Goal: Information Seeking & Learning: Learn about a topic

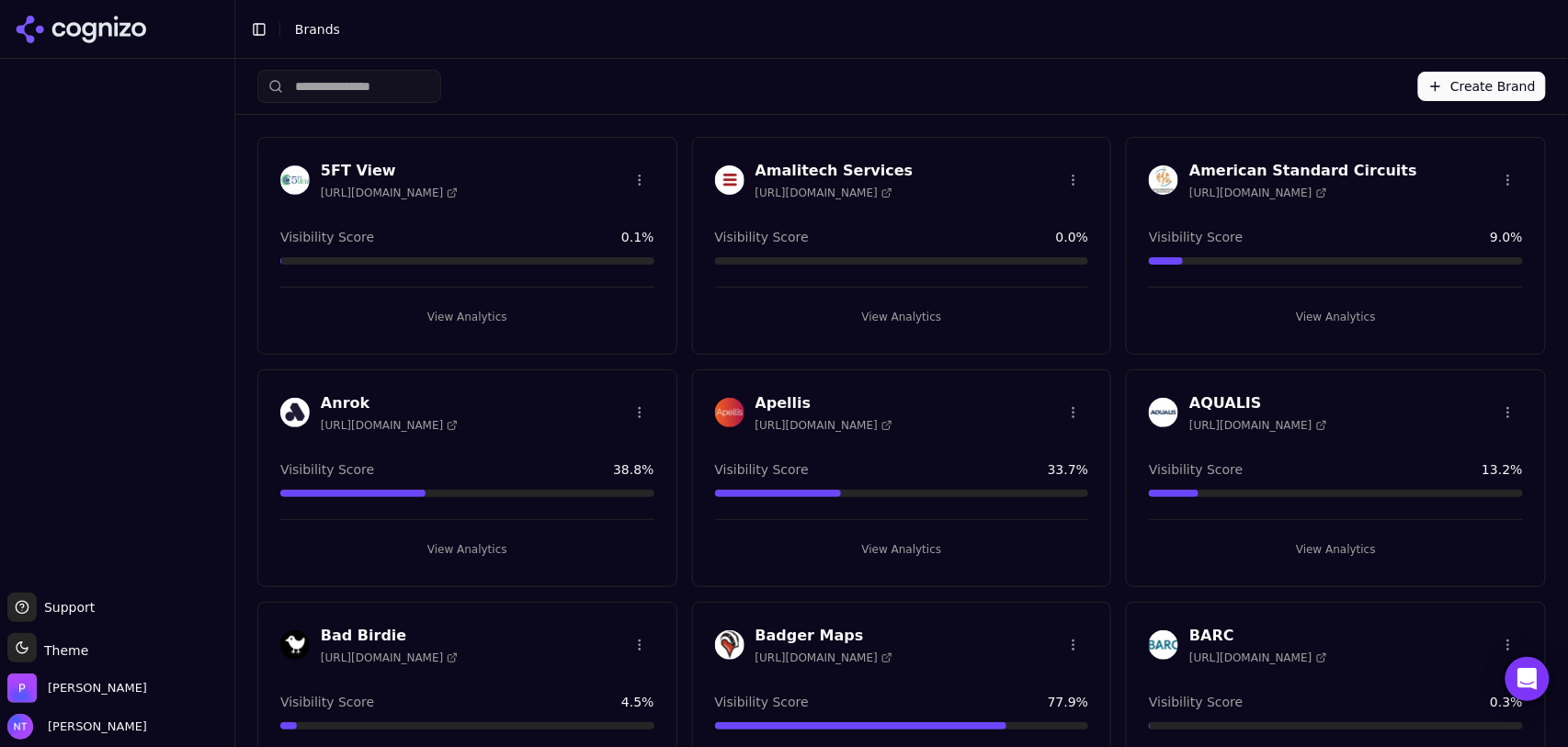
click at [259, 29] on button "Toggle Sidebar" at bounding box center [259, 29] width 26 height 26
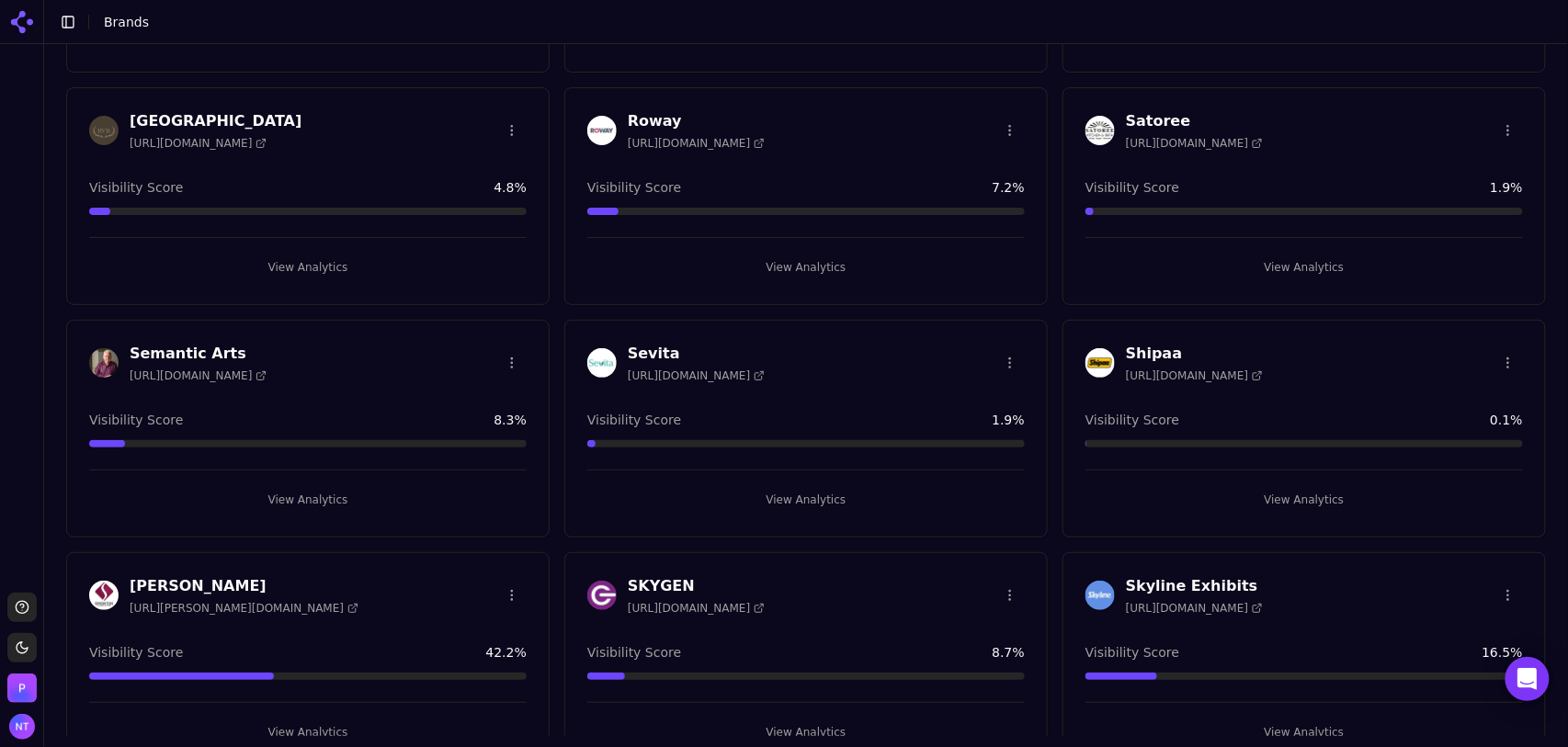
scroll to position [5227, 0]
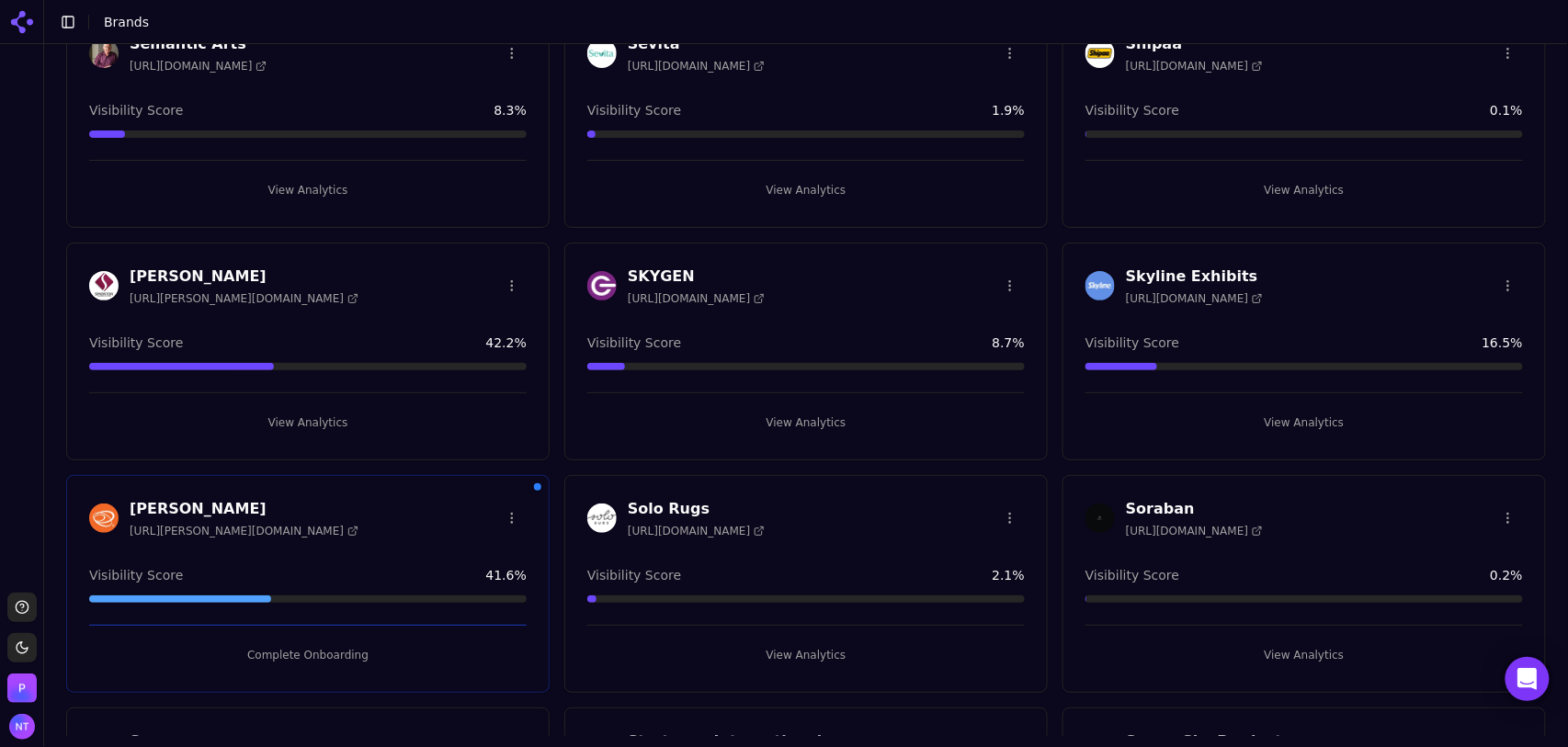
click at [809, 640] on button "View Analytics" at bounding box center [806, 654] width 438 height 30
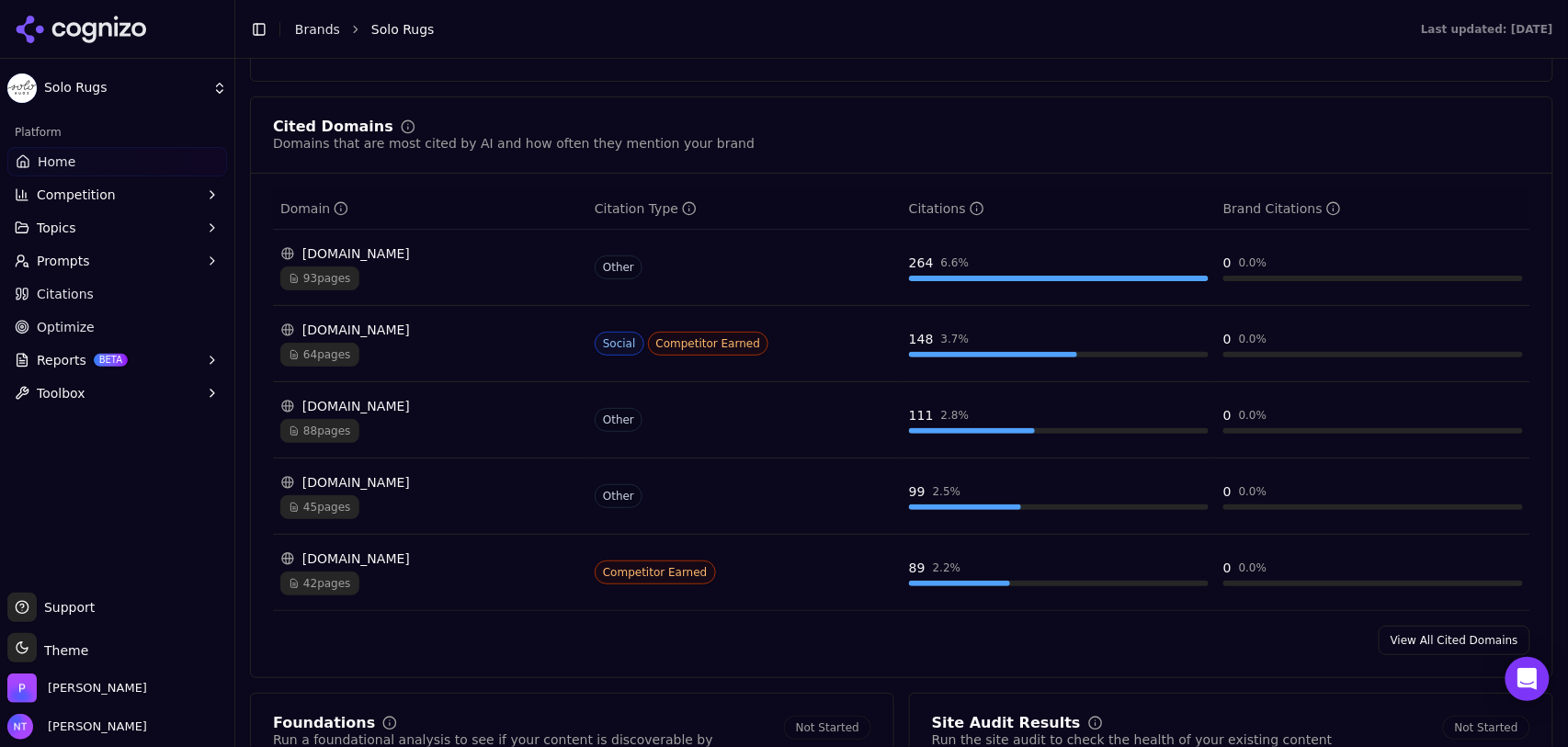
scroll to position [1817, 0]
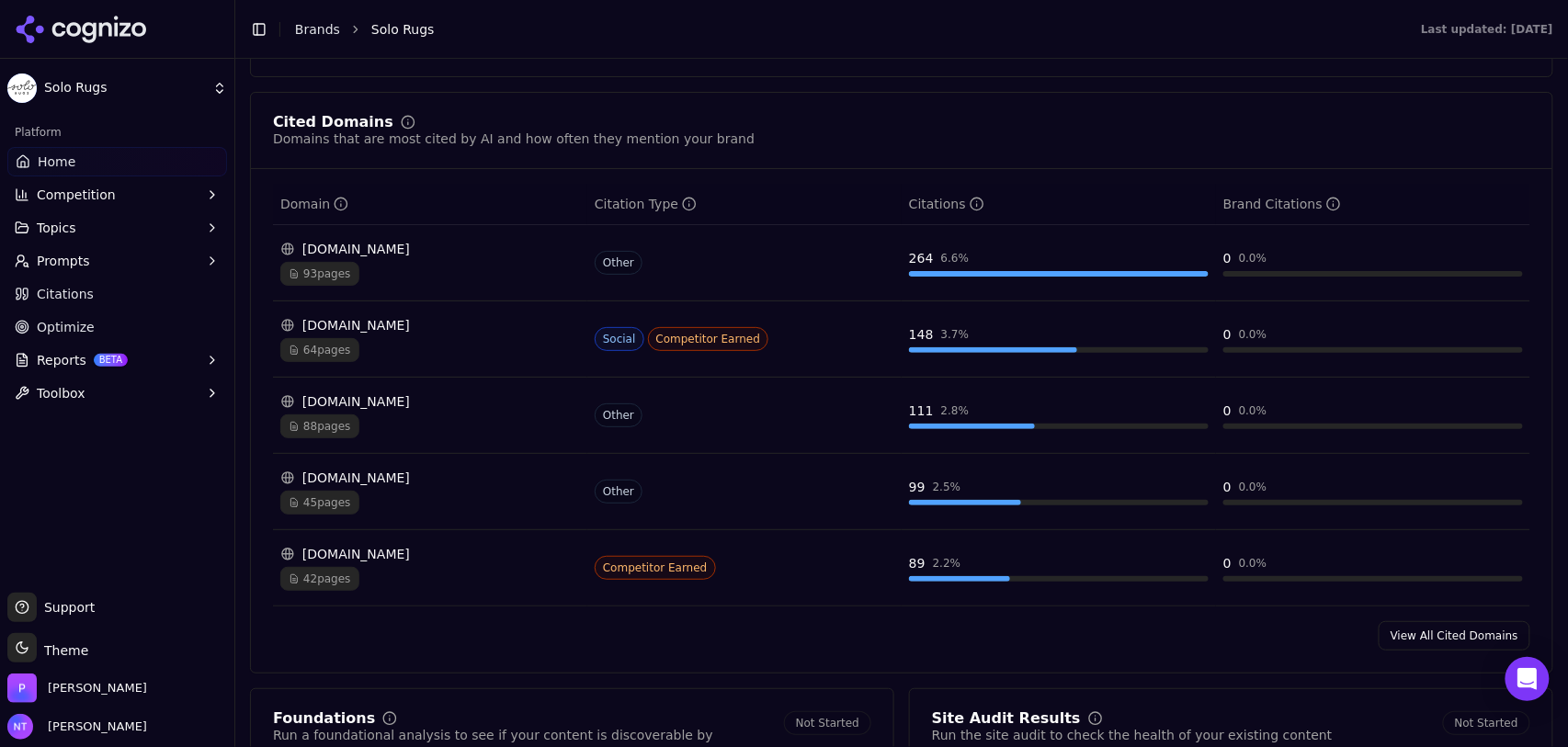
click at [459, 322] on div "[DOMAIN_NAME]" at bounding box center [430, 325] width 300 height 18
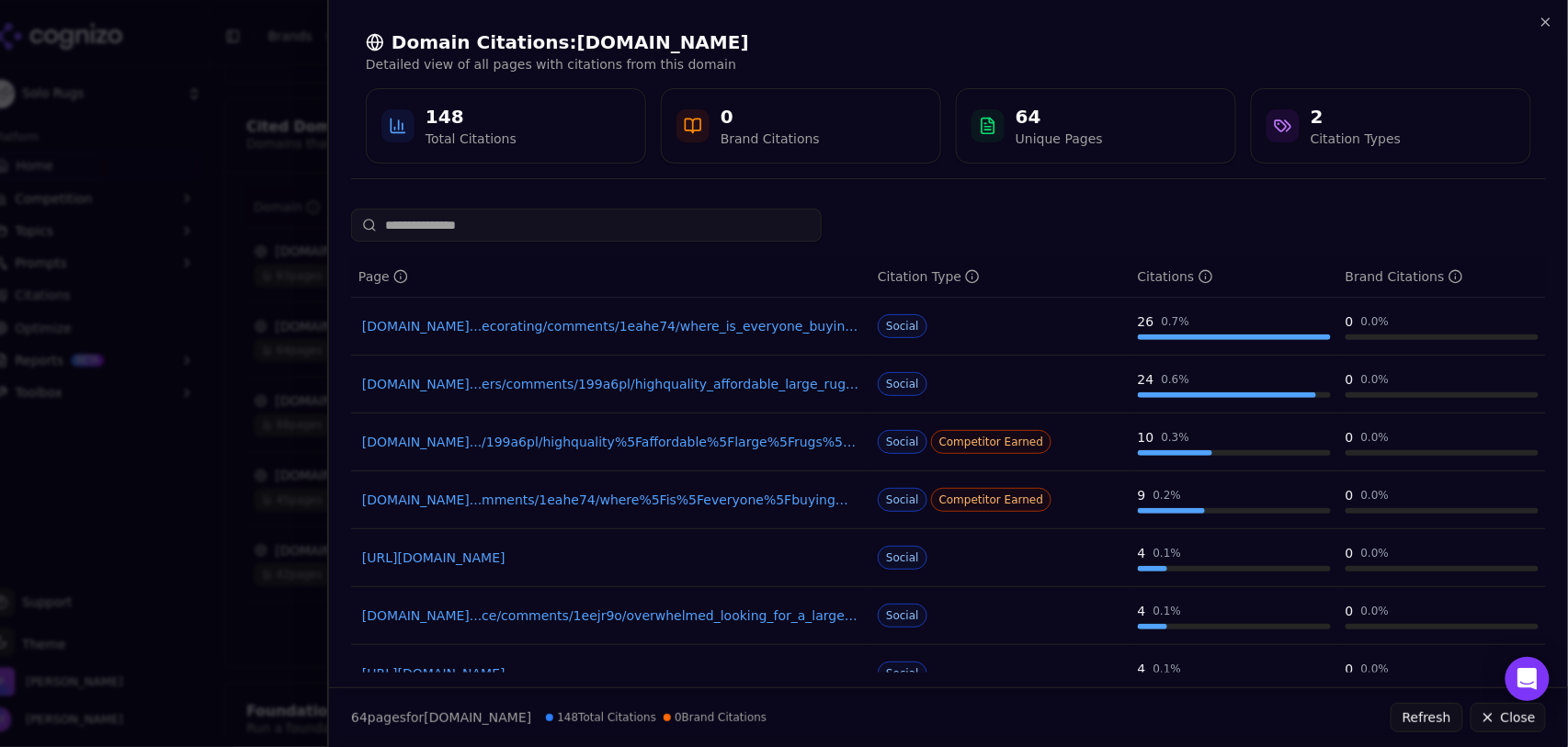
click at [474, 438] on link "[DOMAIN_NAME].../199a6pl/highquality%5Faffordable%5Flarge%5Frugs%5Fwhere%5Fdo%5…" at bounding box center [611, 441] width 497 height 18
click at [1545, 25] on icon "button" at bounding box center [1545, 21] width 14 height 14
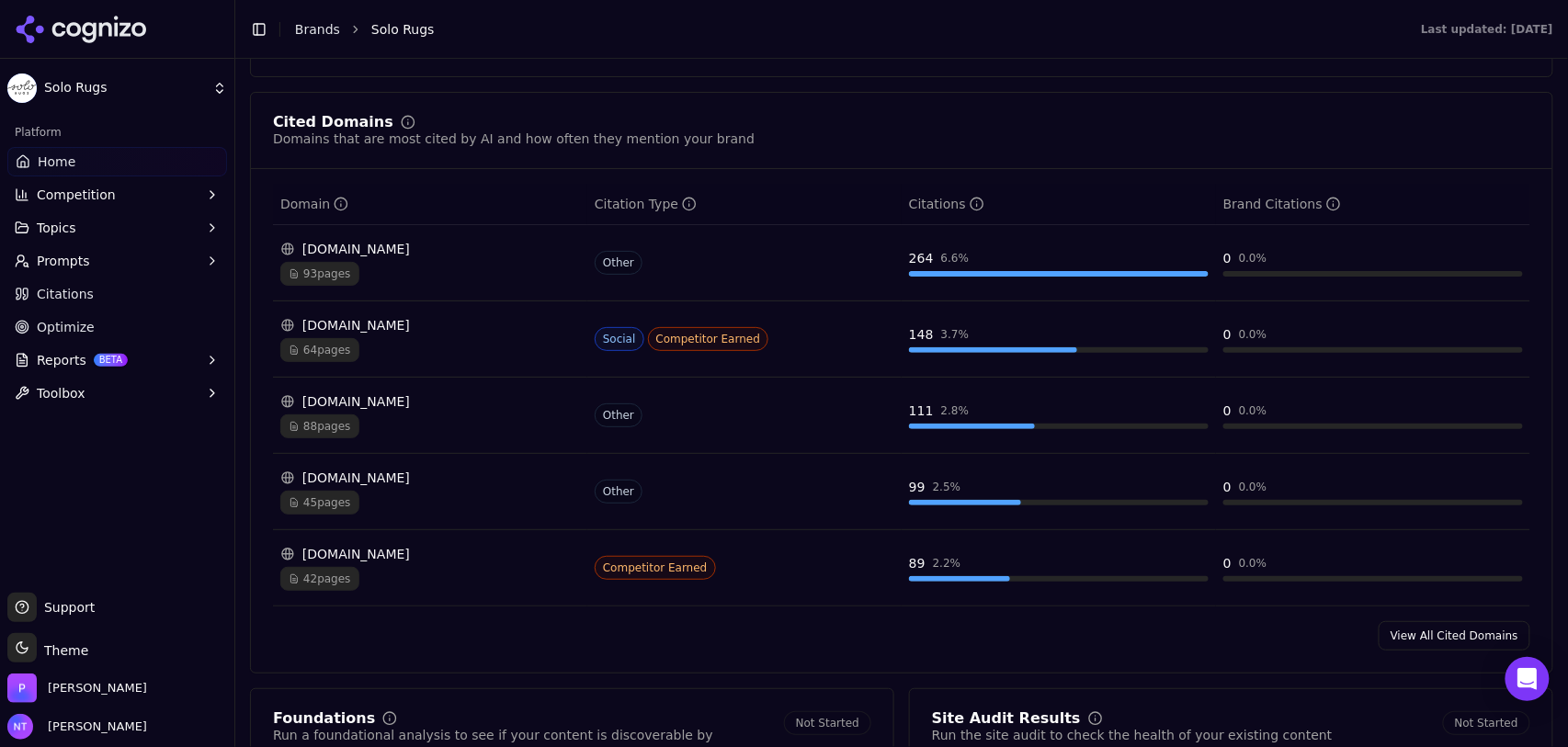
click at [1412, 642] on link "View All Cited Domains" at bounding box center [1454, 635] width 152 height 30
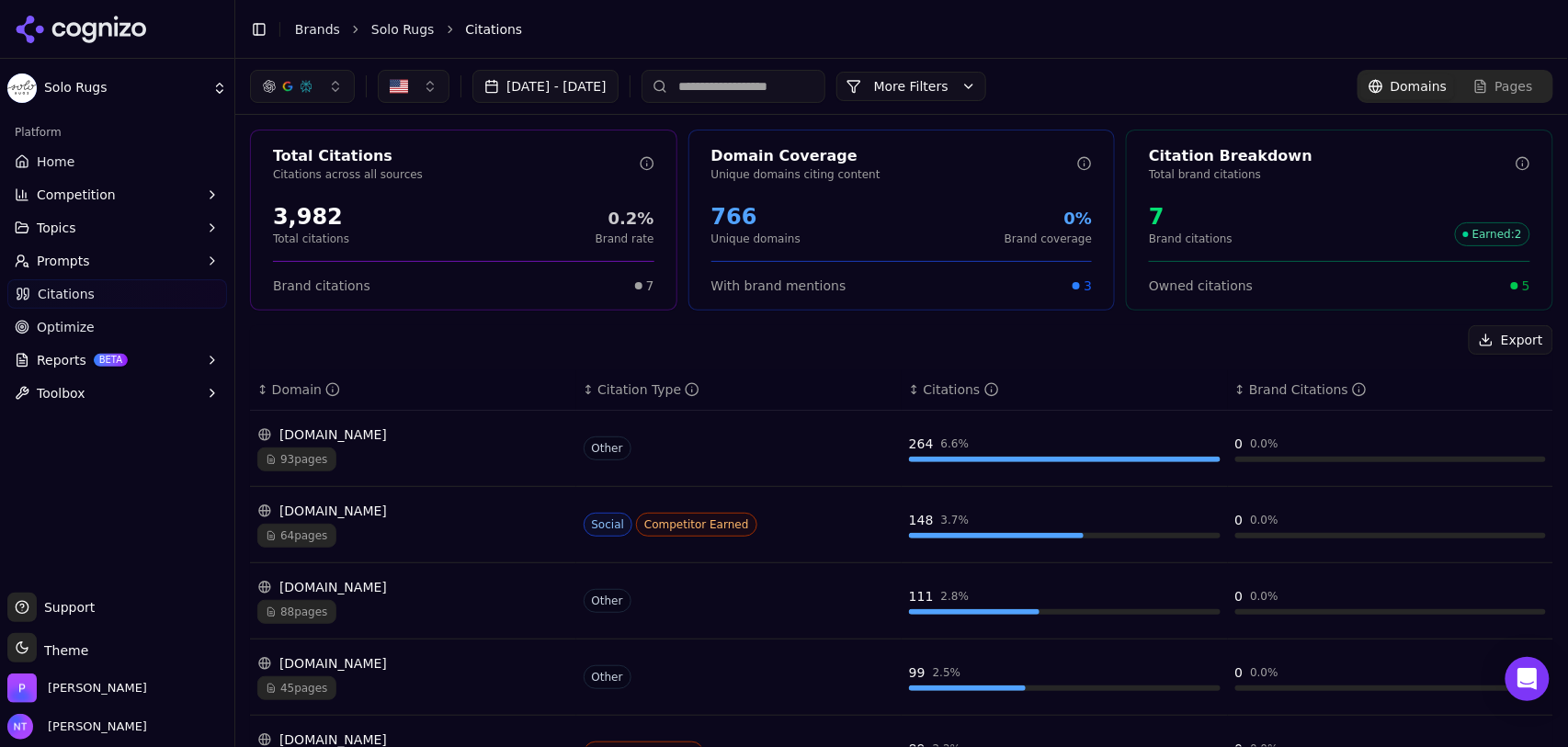
click at [780, 92] on input at bounding box center [733, 86] width 183 height 33
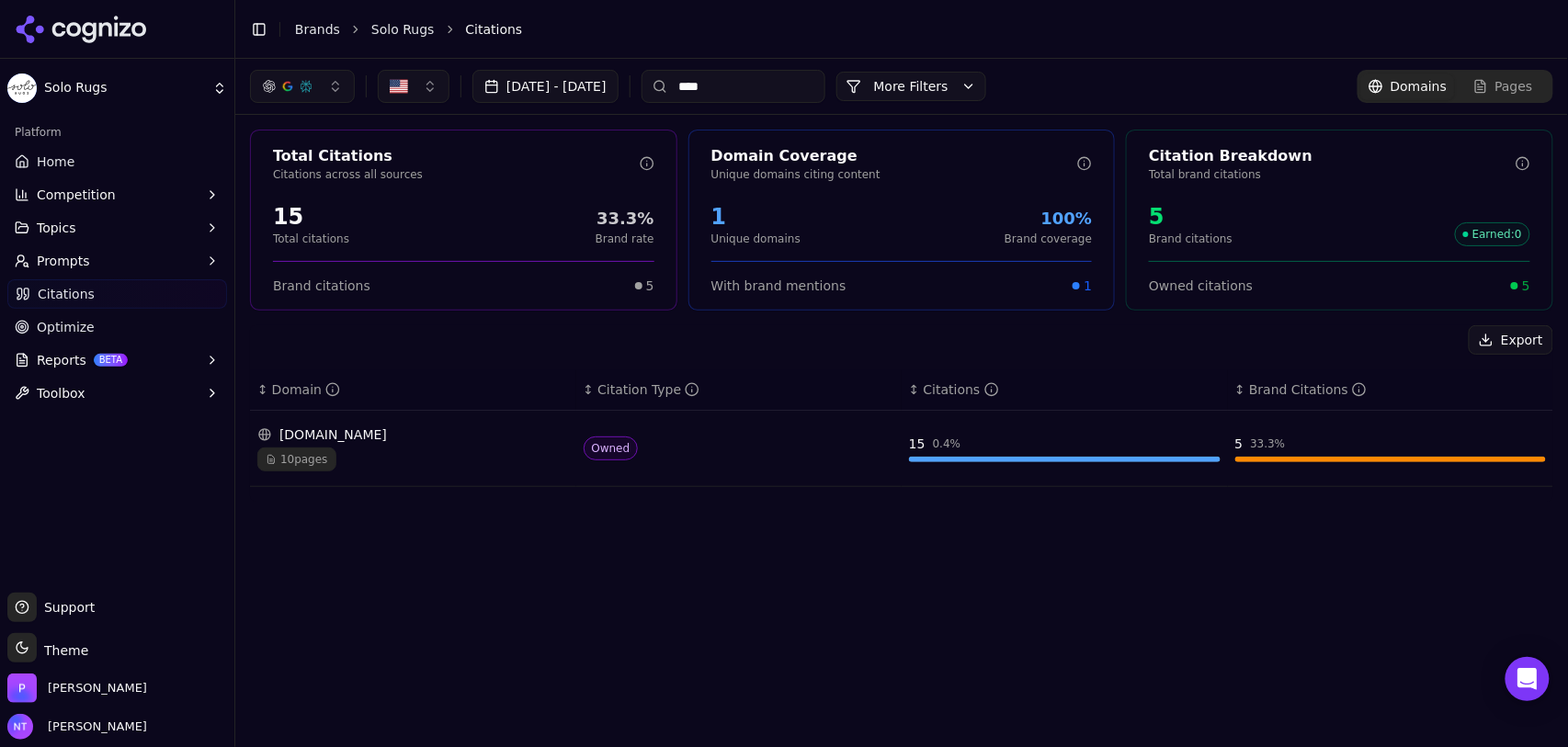
type input "****"
click at [259, 32] on button "Toggle Sidebar" at bounding box center [259, 29] width 26 height 26
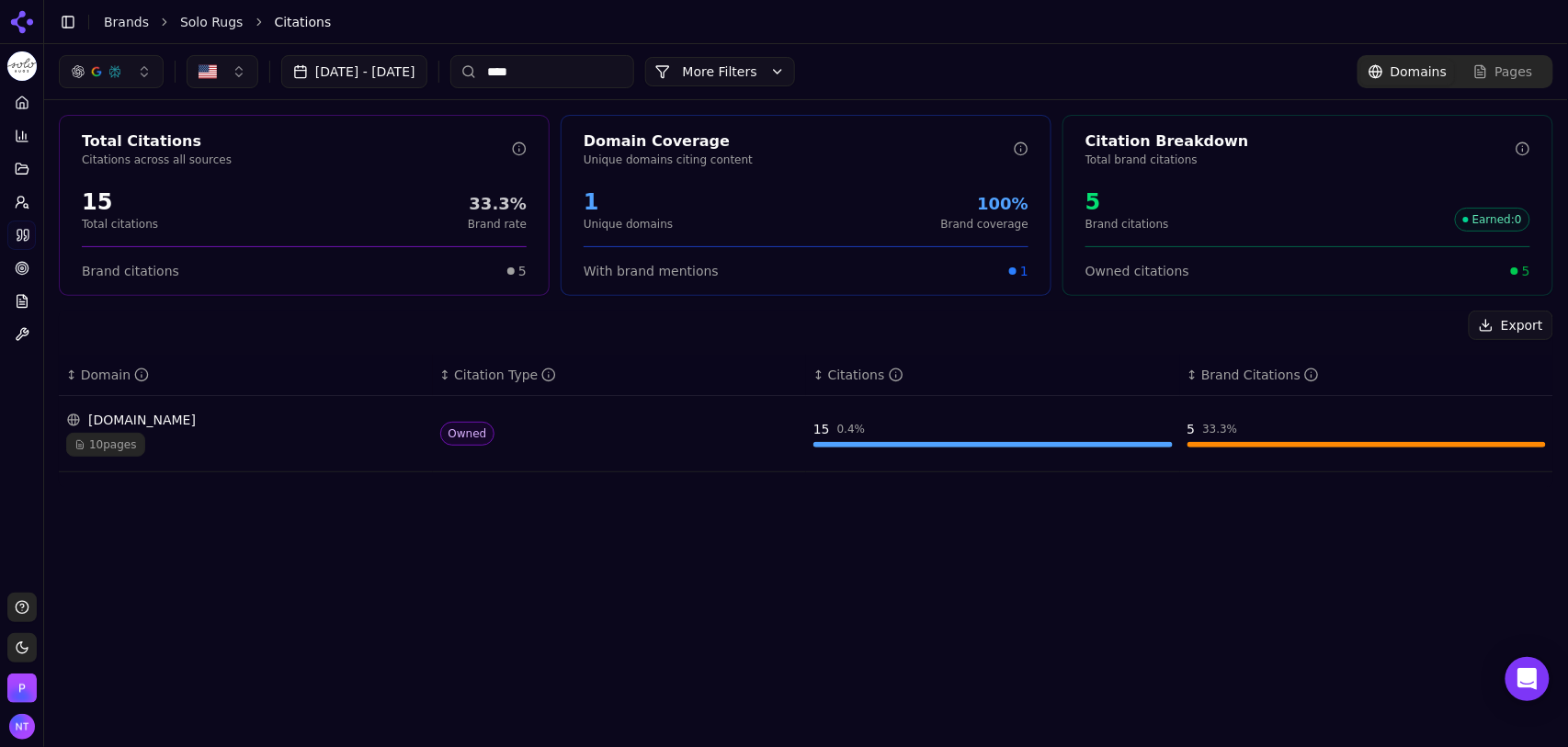
click at [205, 27] on link "Solo Rugs" at bounding box center [212, 21] width 63 height 18
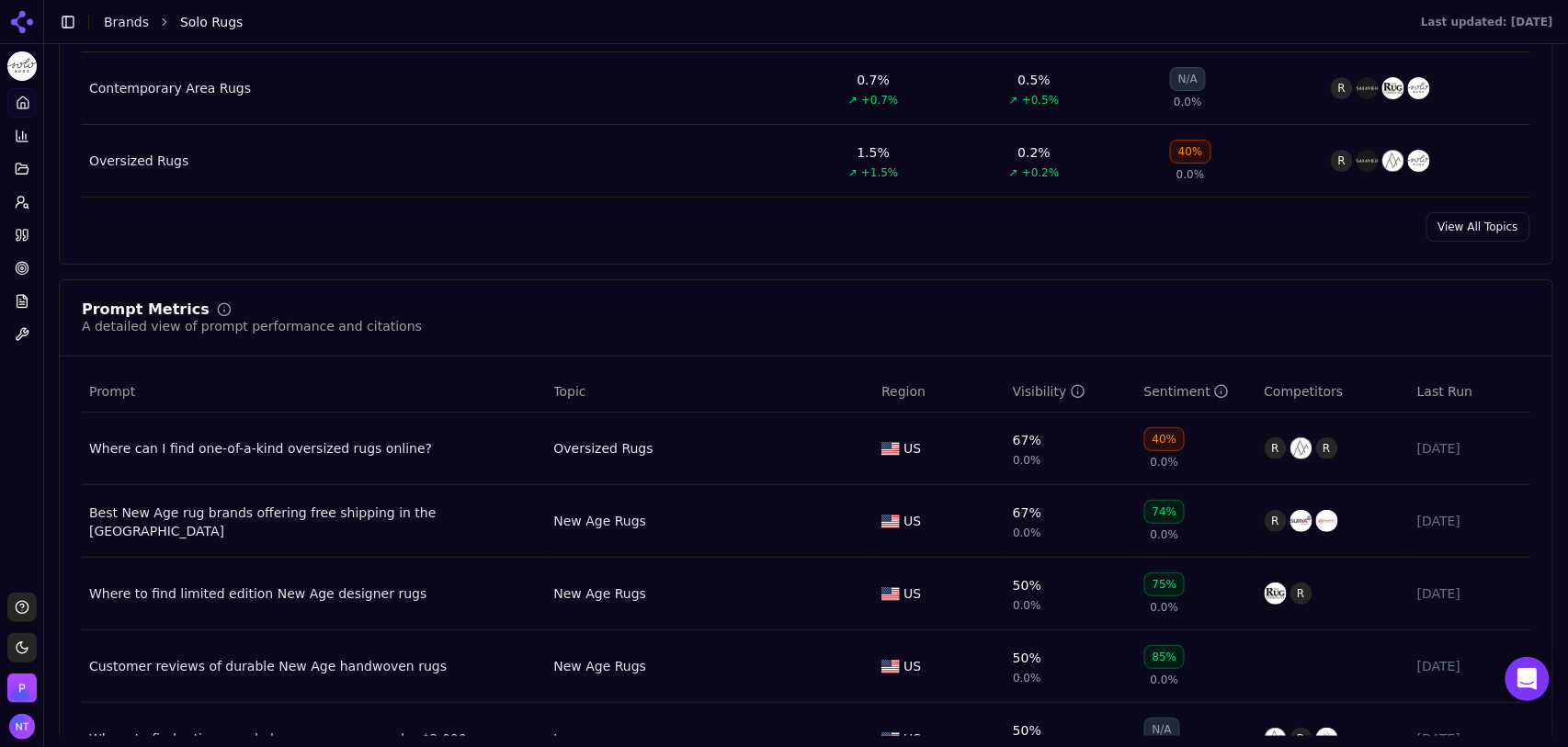
scroll to position [1341, 0]
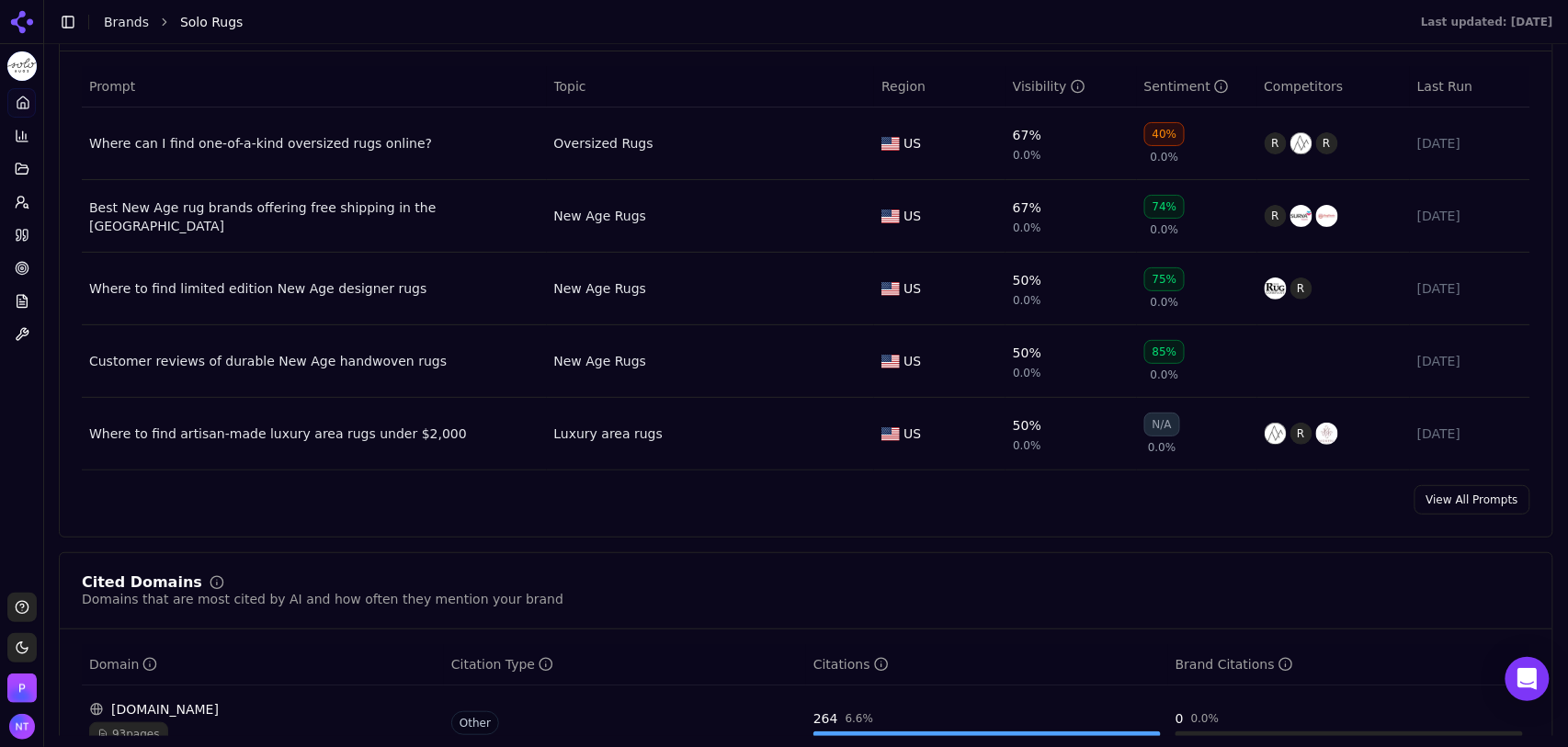
click at [1441, 503] on link "View All Prompts" at bounding box center [1471, 500] width 116 height 30
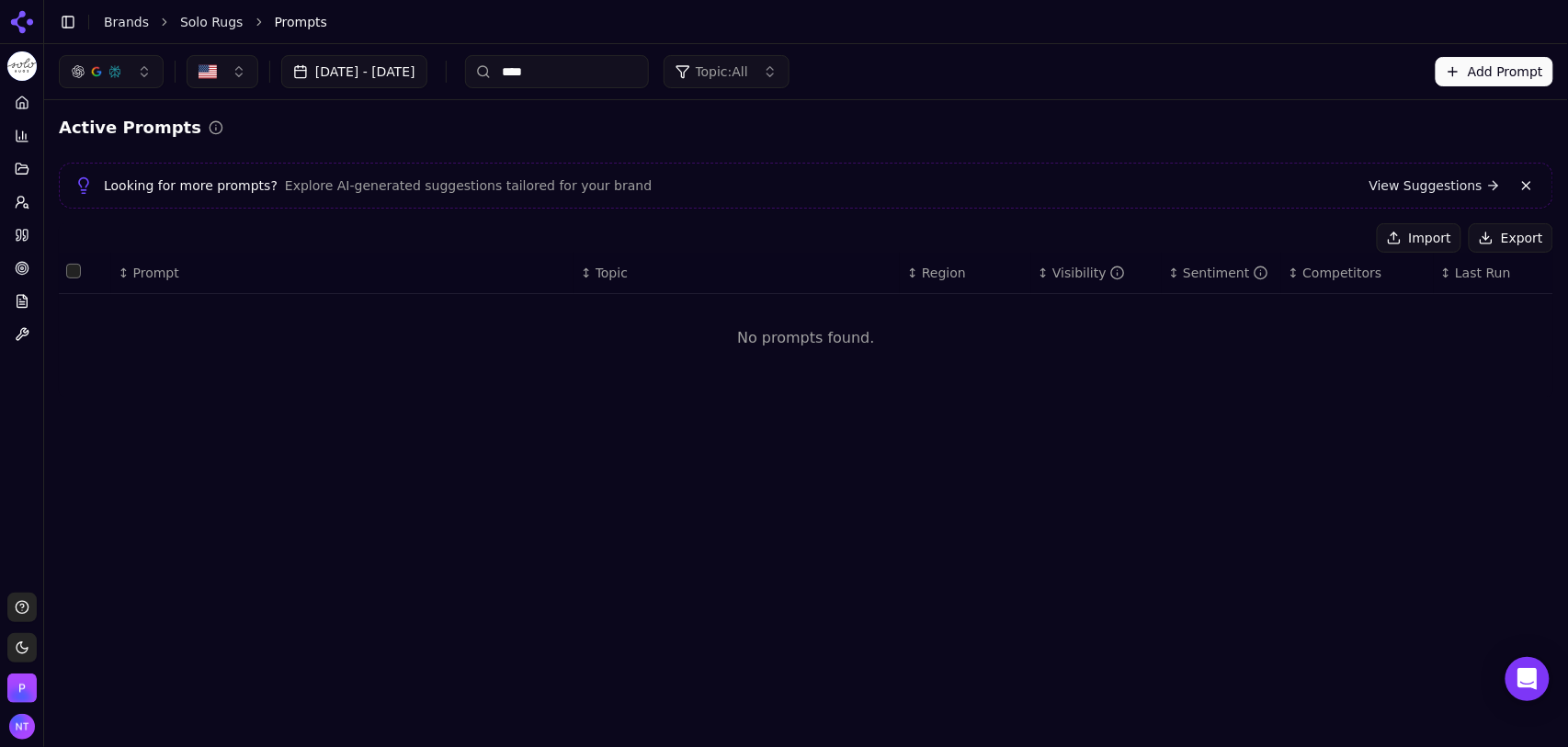
click at [583, 81] on input "****" at bounding box center [557, 72] width 183 height 33
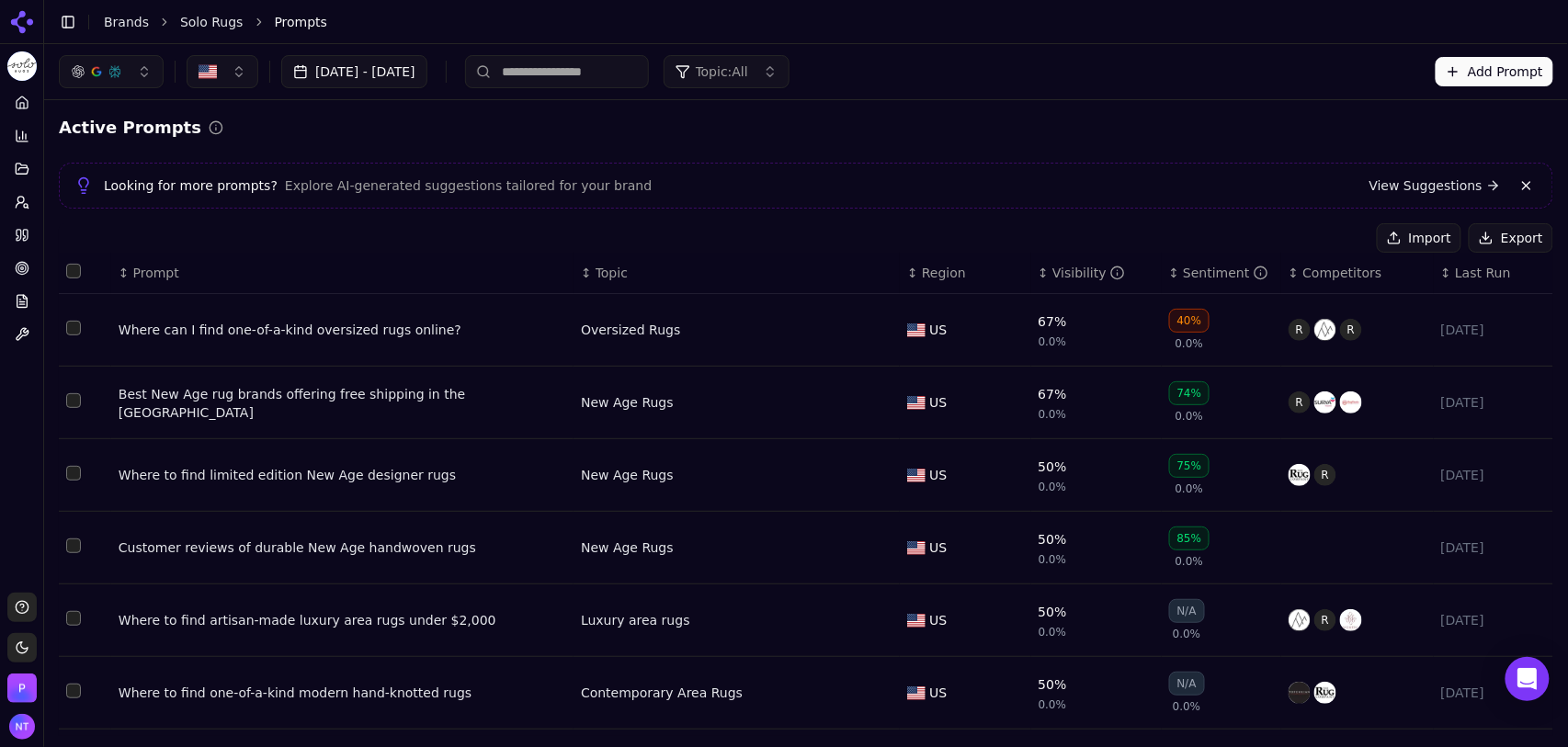
click at [219, 23] on link "Solo Rugs" at bounding box center [212, 21] width 63 height 18
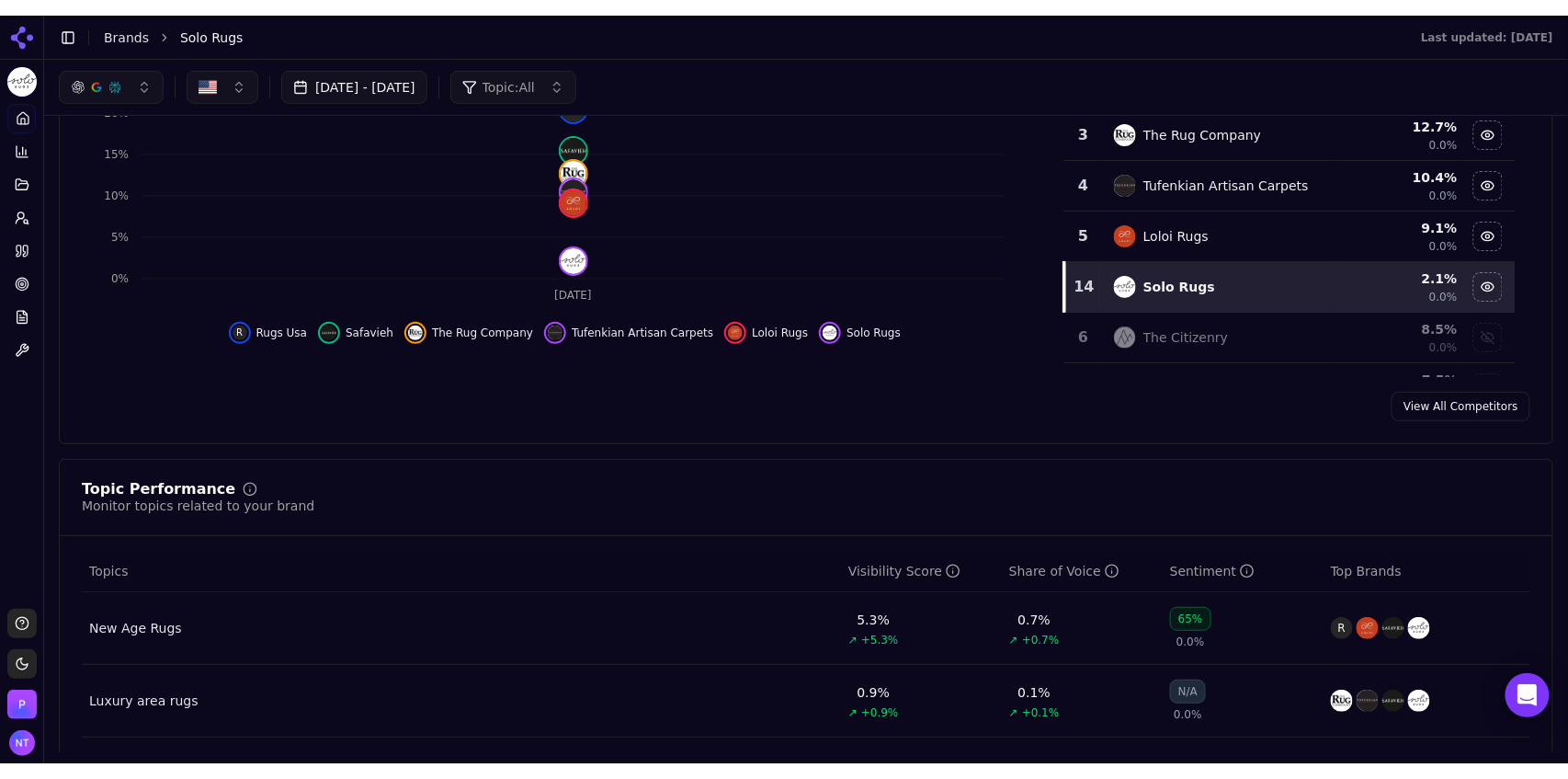
scroll to position [158, 0]
